Goal: Information Seeking & Learning: Learn about a topic

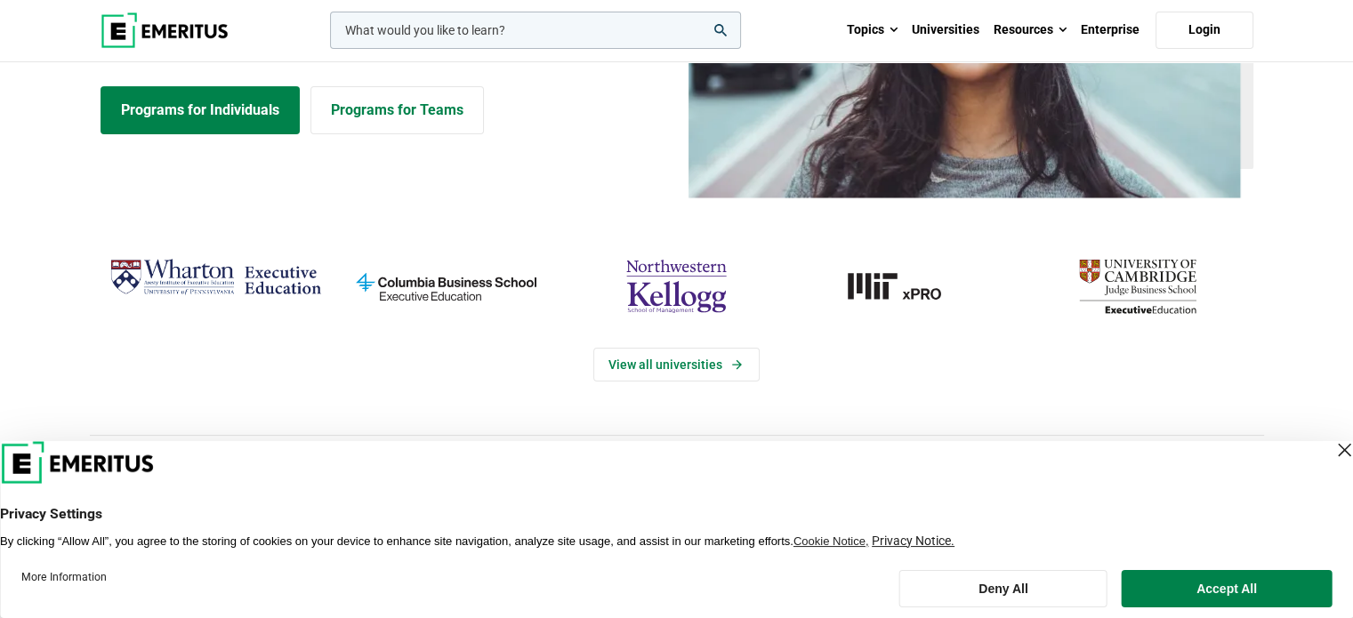
scroll to position [267, 0]
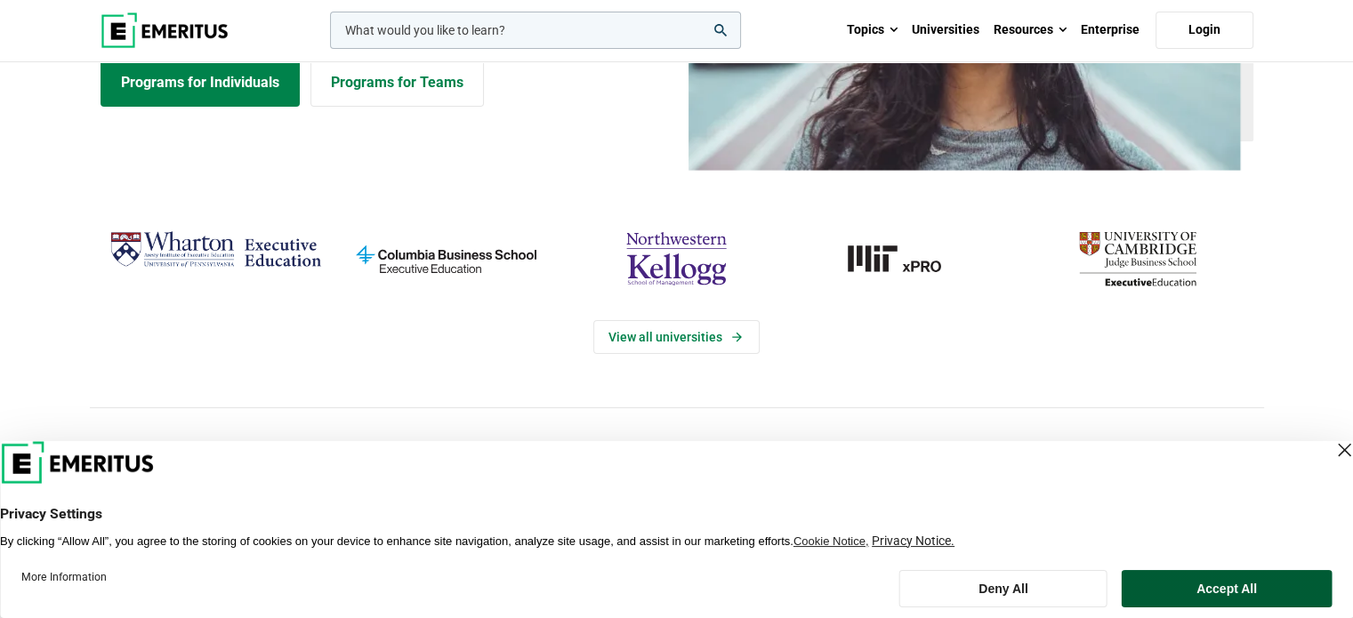
click at [1221, 593] on button "Accept All" at bounding box center [1227, 588] width 210 height 37
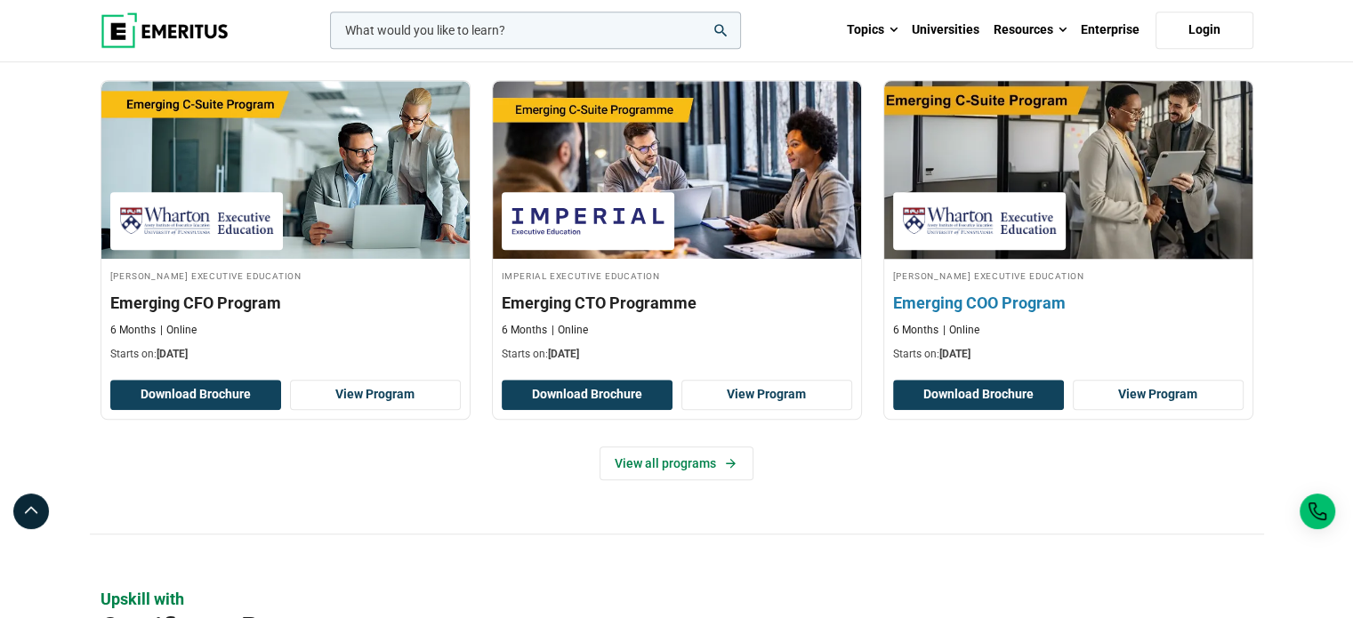
scroll to position [1335, 0]
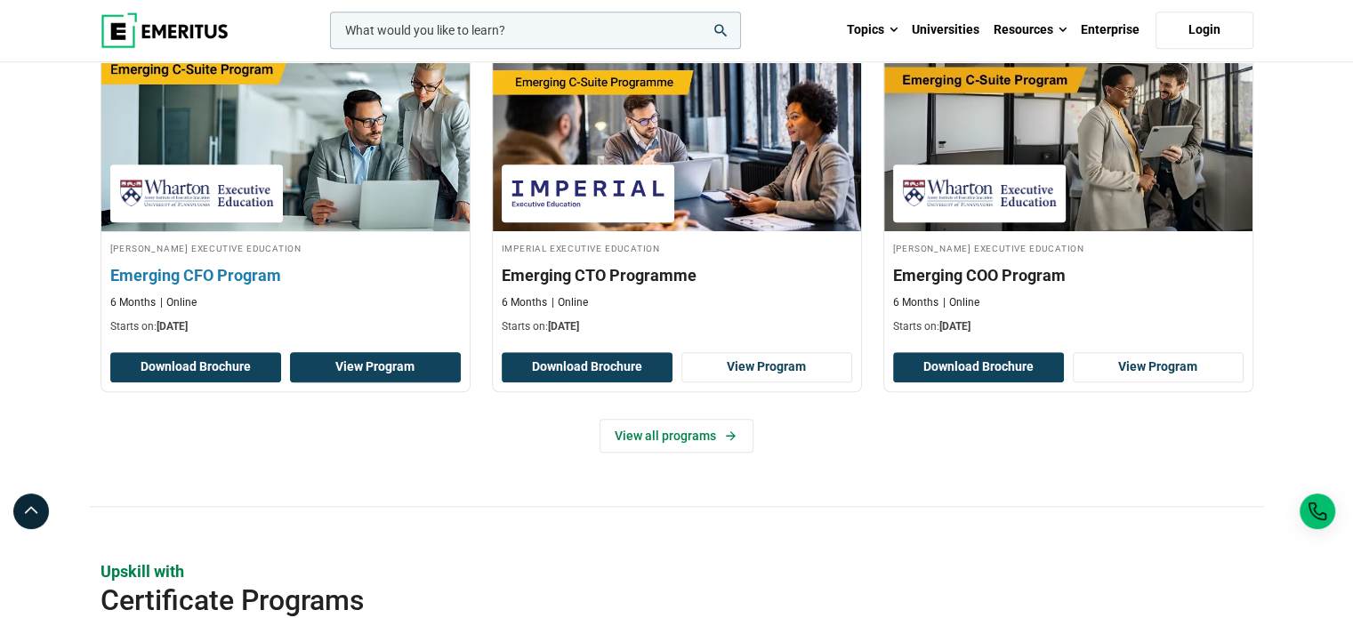
click at [355, 362] on link "View Program" at bounding box center [375, 367] width 171 height 30
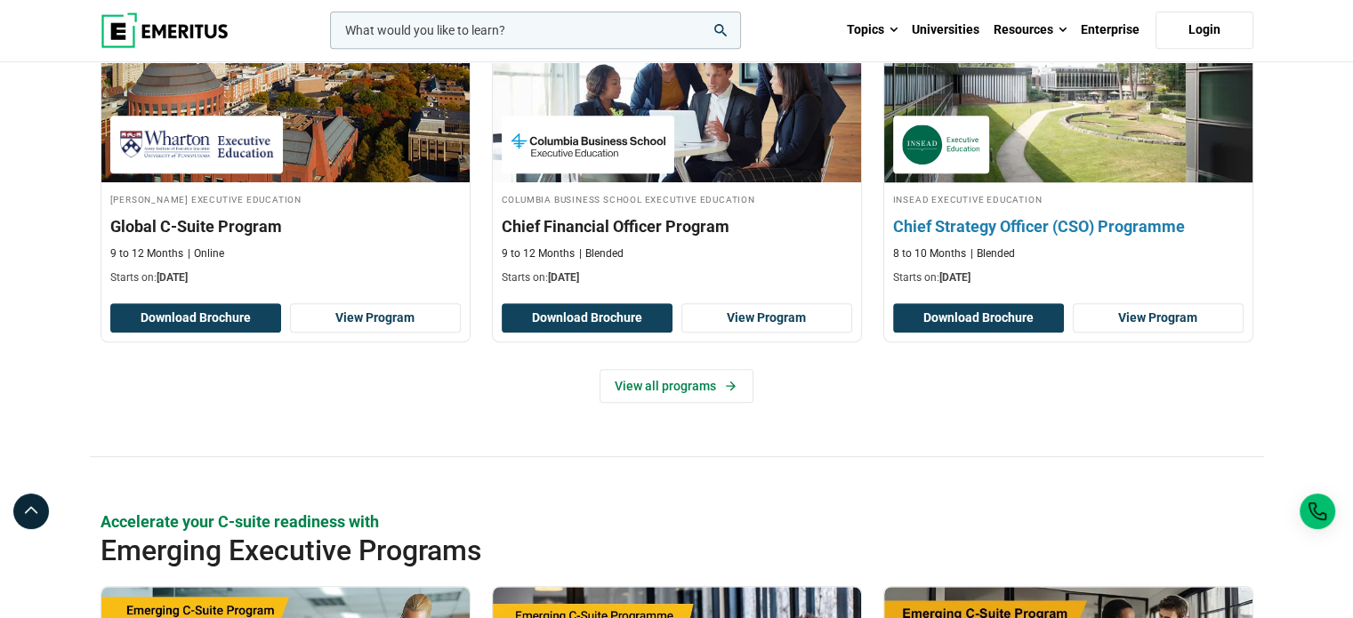
scroll to position [712, 0]
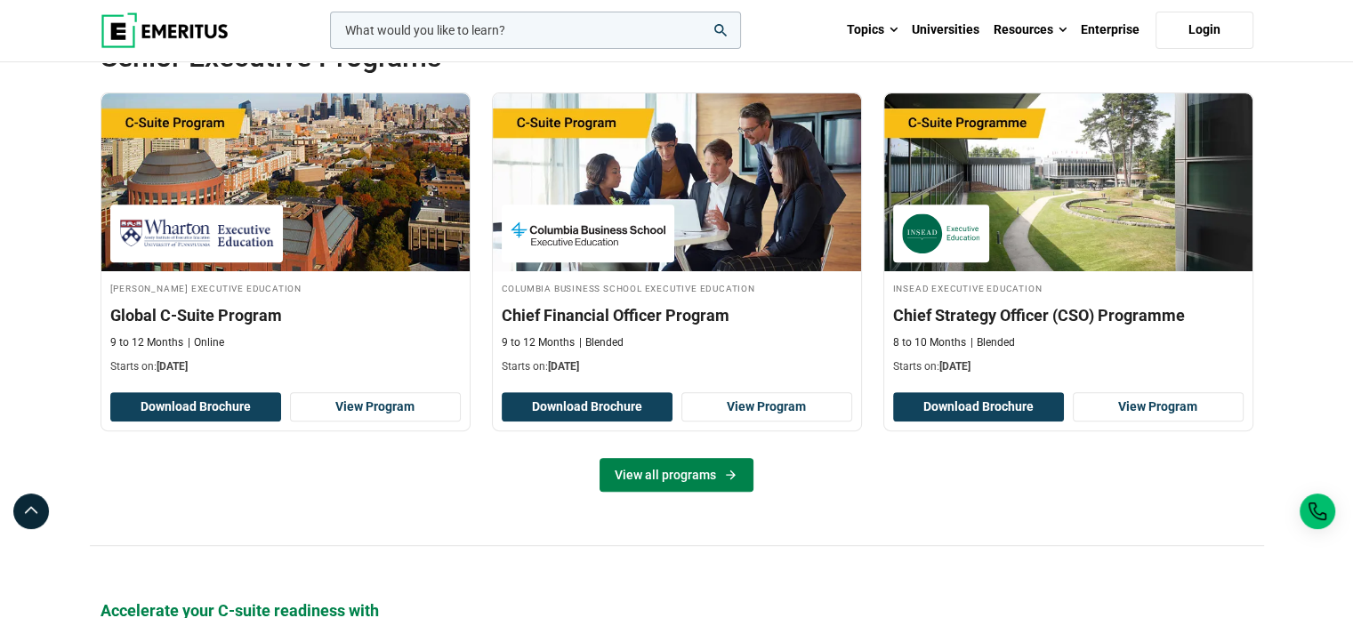
click at [698, 480] on link "View all programs" at bounding box center [677, 475] width 154 height 34
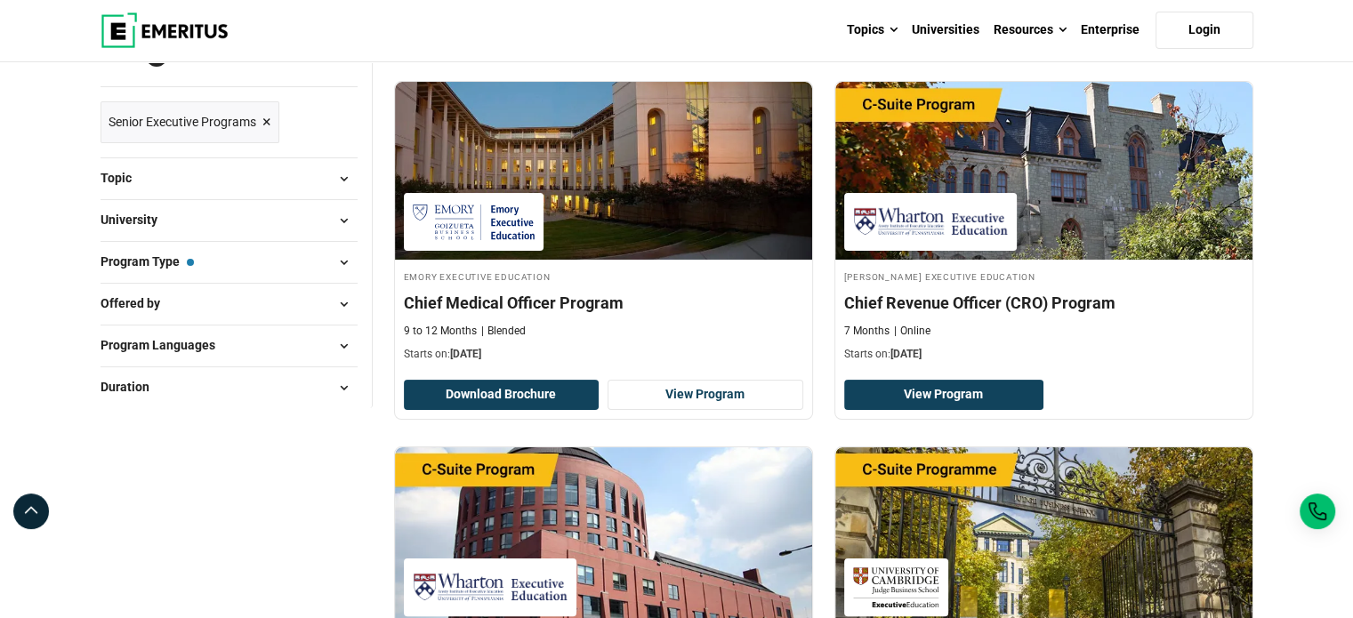
scroll to position [239, 0]
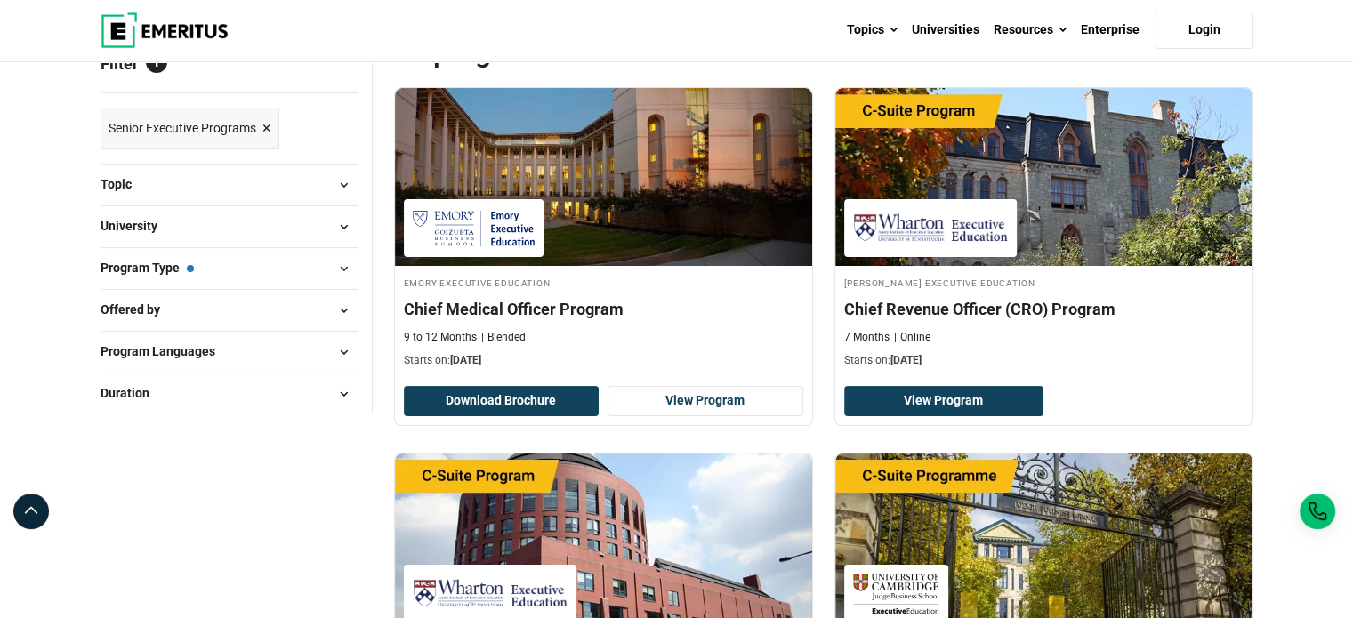
click at [336, 275] on span at bounding box center [344, 268] width 27 height 27
click at [336, 266] on span at bounding box center [344, 268] width 27 height 27
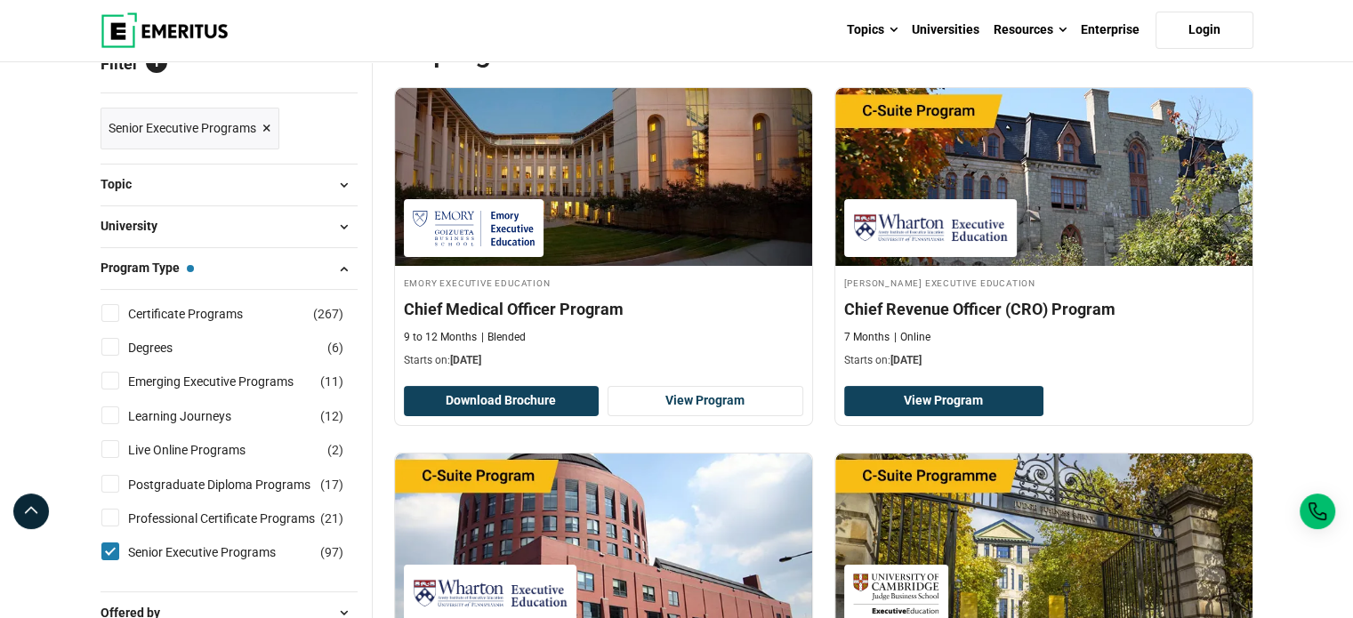
click at [336, 266] on span at bounding box center [344, 268] width 27 height 27
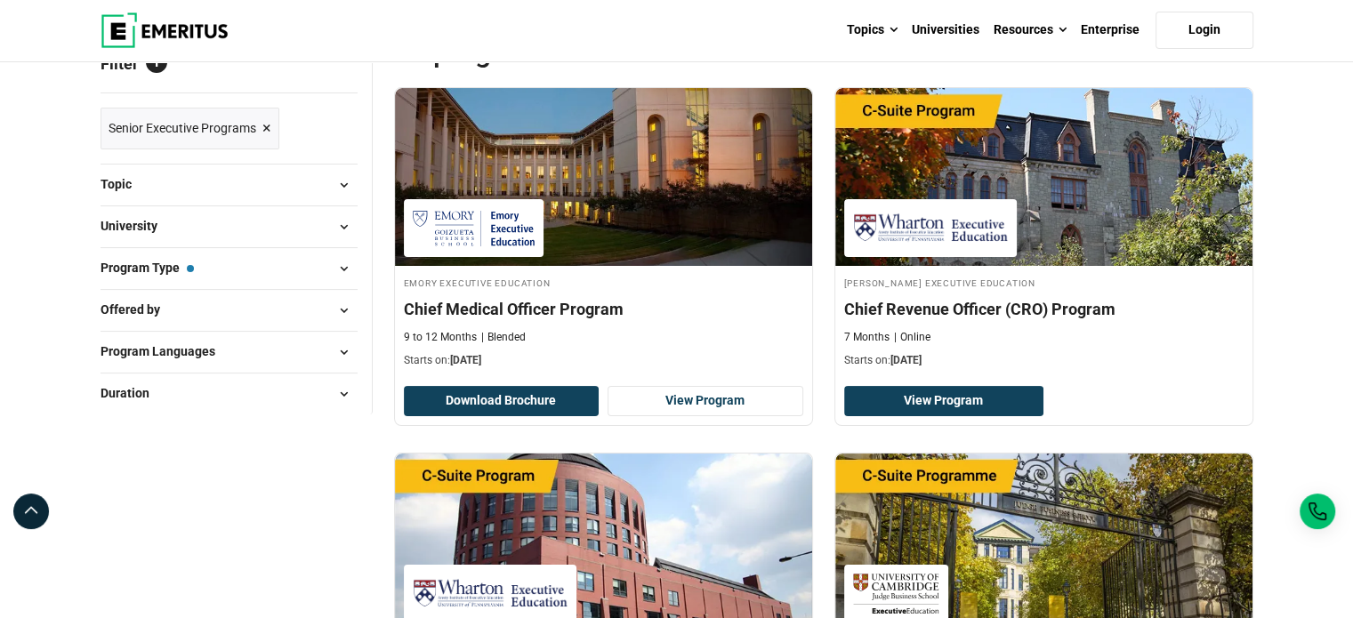
click at [338, 303] on span at bounding box center [344, 310] width 27 height 27
click at [338, 177] on span at bounding box center [344, 185] width 27 height 27
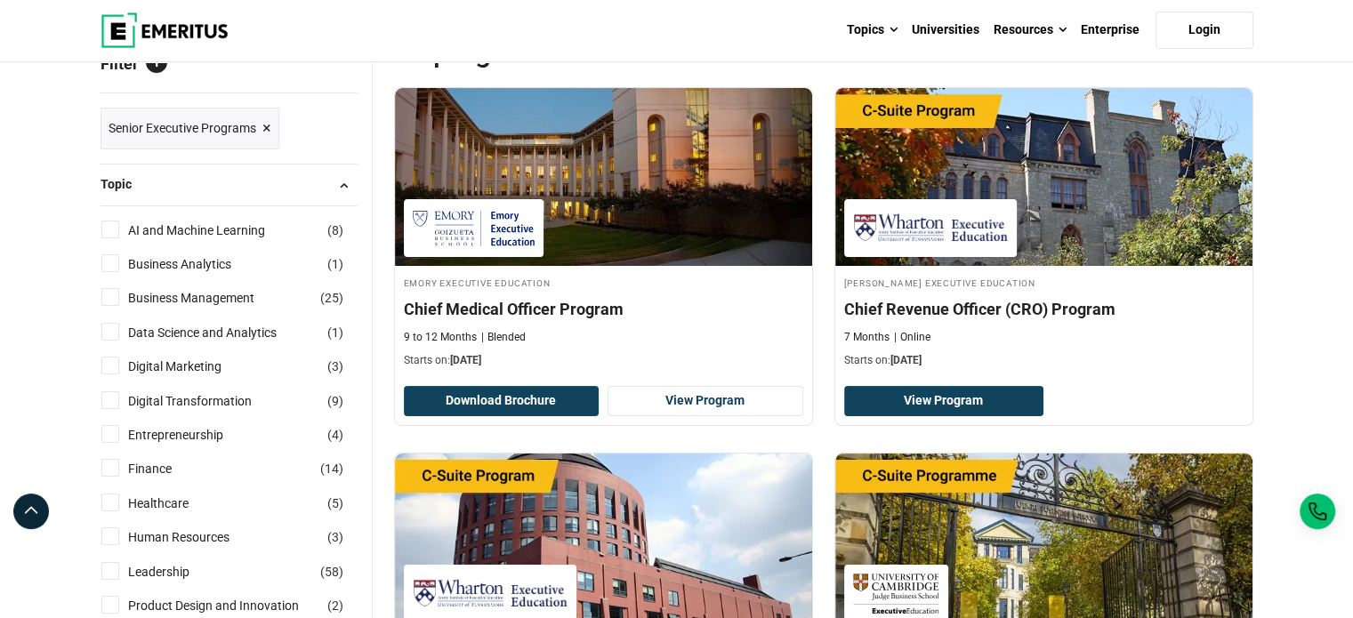
click at [338, 177] on span at bounding box center [344, 185] width 27 height 27
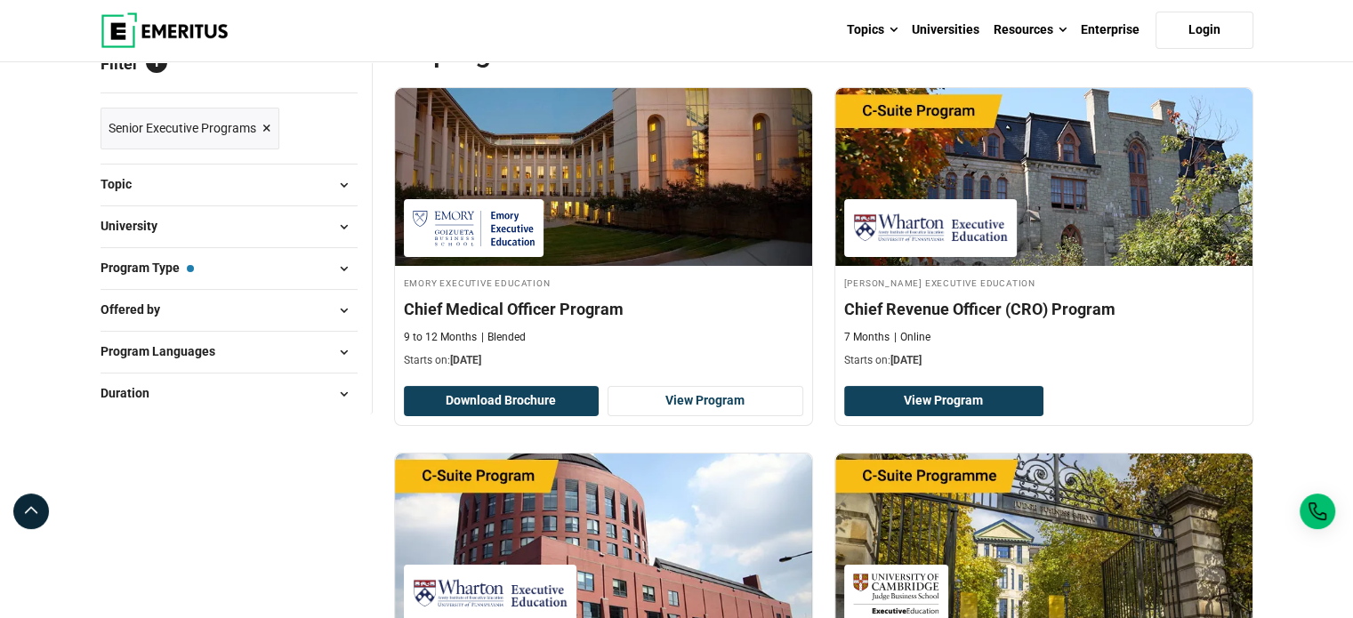
click at [336, 188] on span at bounding box center [344, 185] width 27 height 27
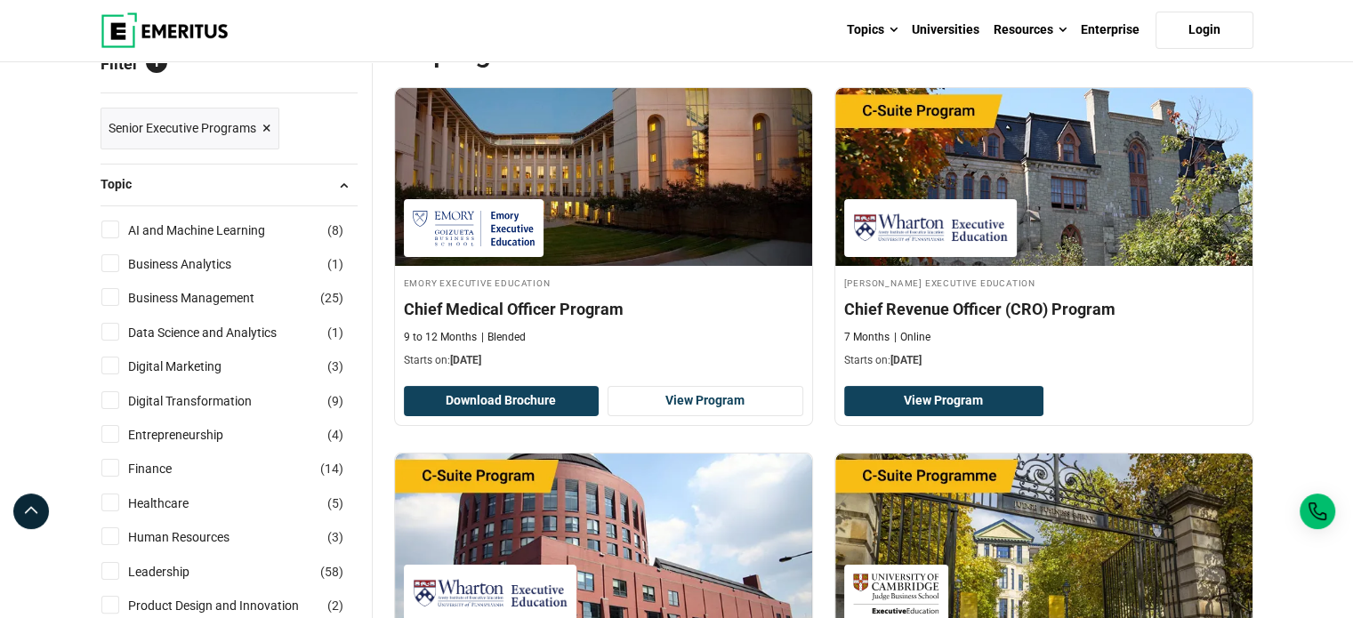
click at [111, 264] on input "Business Analytics ( 1 )" at bounding box center [110, 263] width 18 height 18
checkbox input "true"
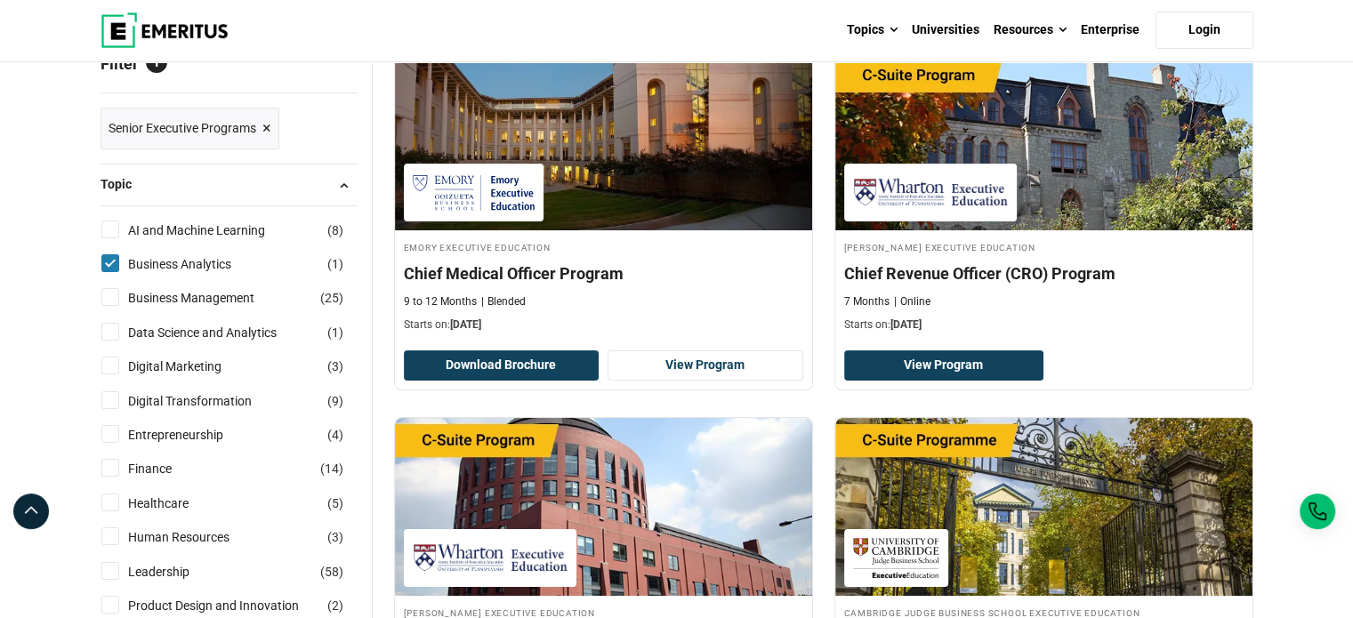
click at [113, 296] on input "Business Management ( 25 )" at bounding box center [110, 297] width 18 height 18
checkbox input "true"
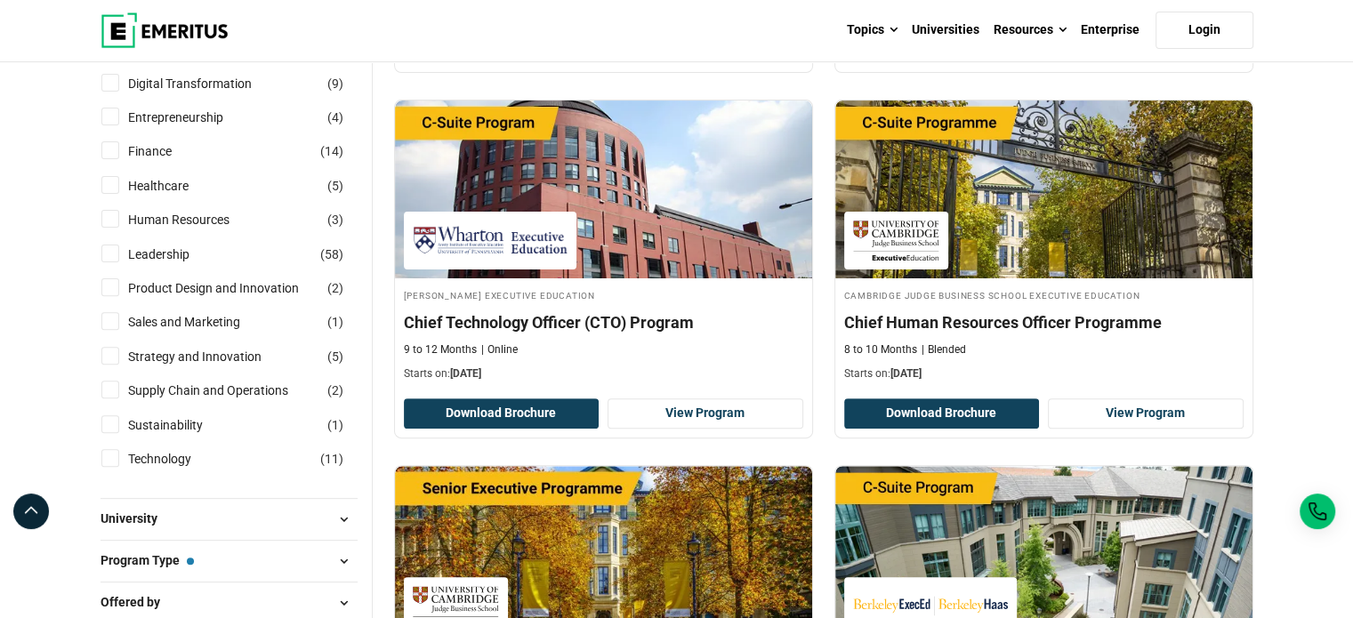
scroll to position [595, 0]
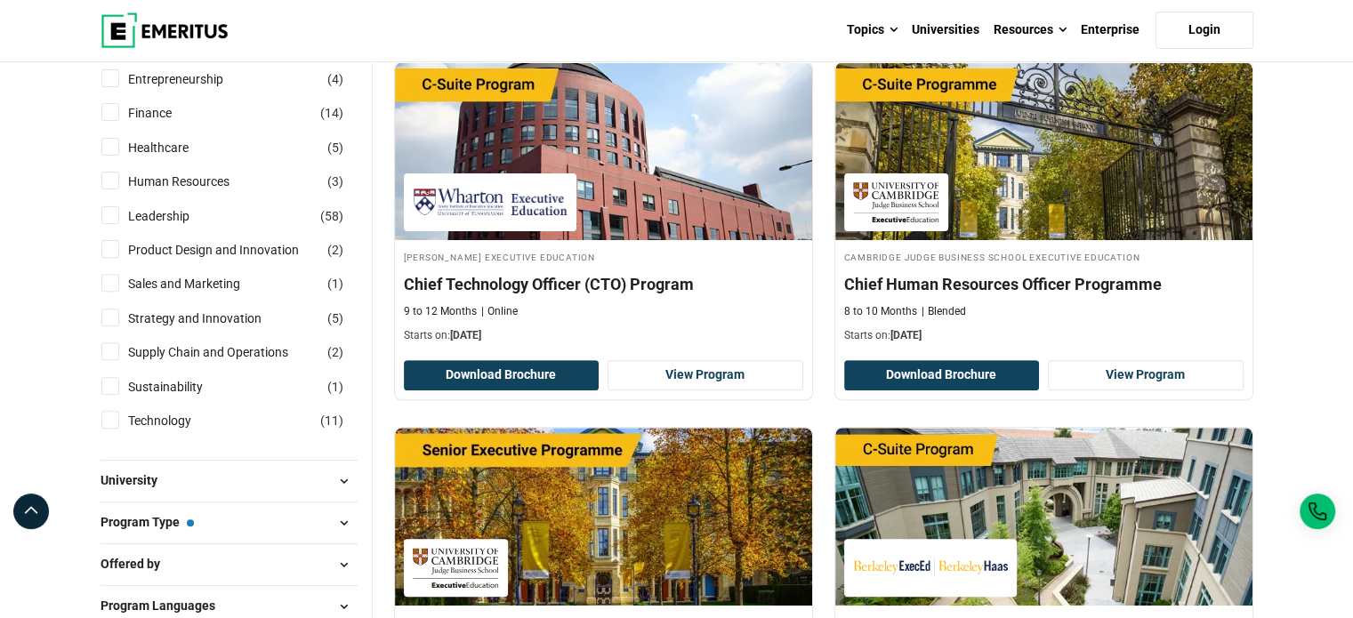
click at [108, 119] on input "Finance ( 14 )" at bounding box center [110, 112] width 18 height 18
checkbox input "true"
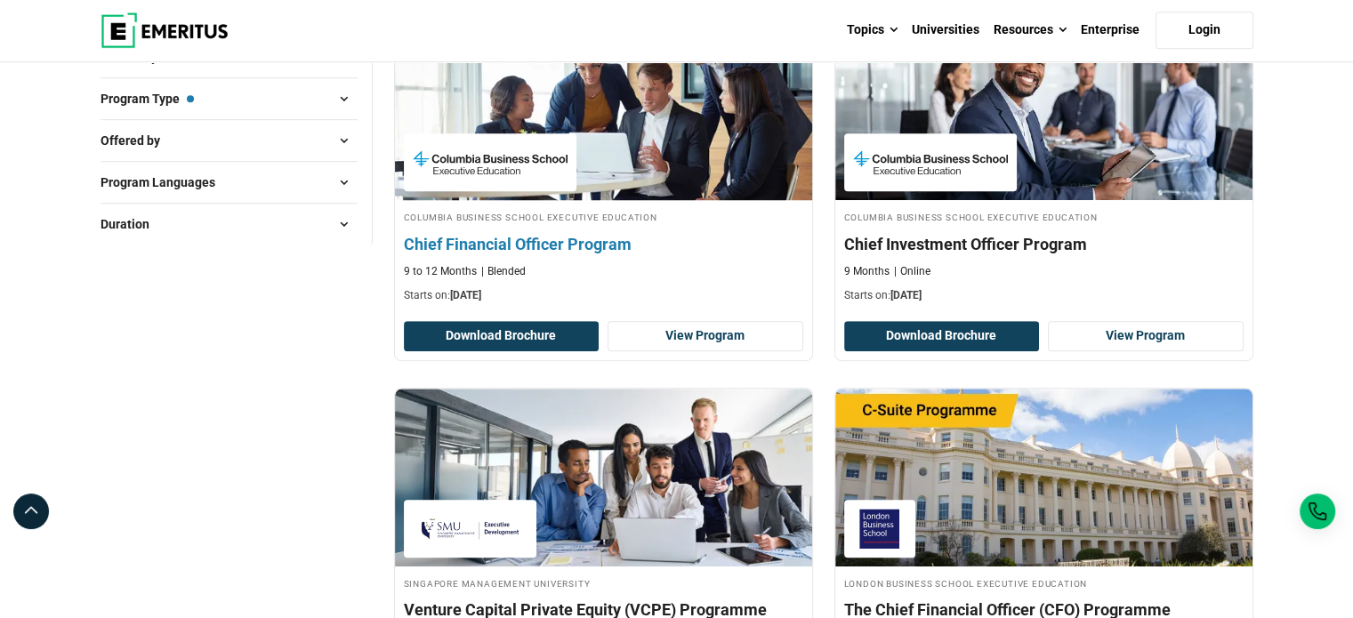
scroll to position [1246, 0]
